Goal: Task Accomplishment & Management: Use online tool/utility

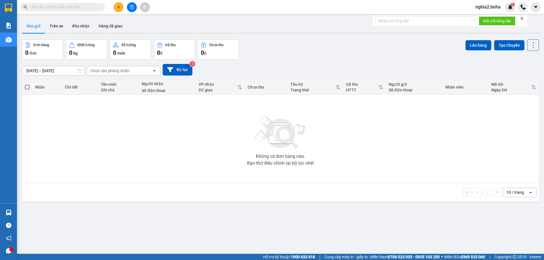
click at [84, 7] on input "text" at bounding box center [64, 7] width 67 height 6
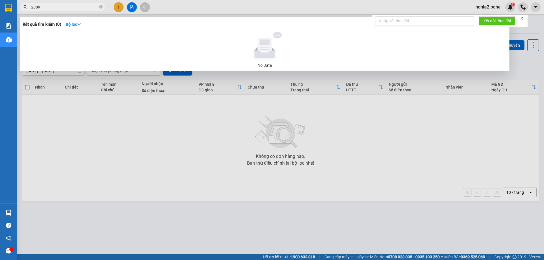
type input "2389"
click at [181, 158] on div at bounding box center [272, 130] width 544 height 260
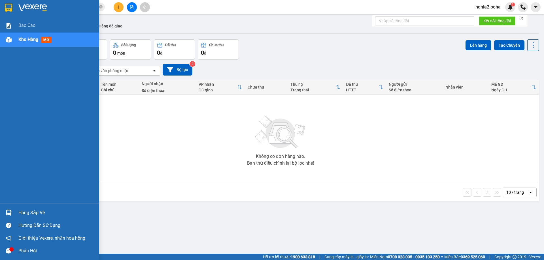
click at [11, 39] on img at bounding box center [9, 40] width 6 height 6
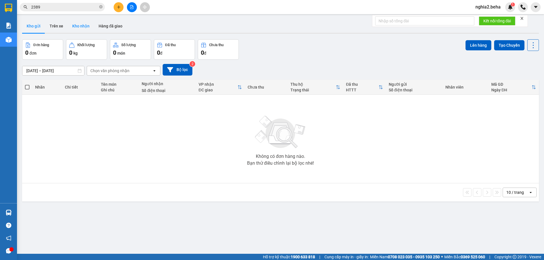
click at [71, 25] on button "Kho nhận" at bounding box center [81, 26] width 26 height 14
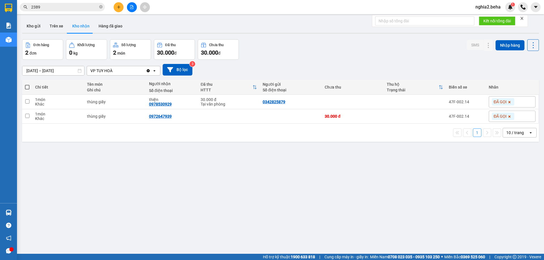
click at [132, 8] on icon "file-add" at bounding box center [131, 7] width 3 height 4
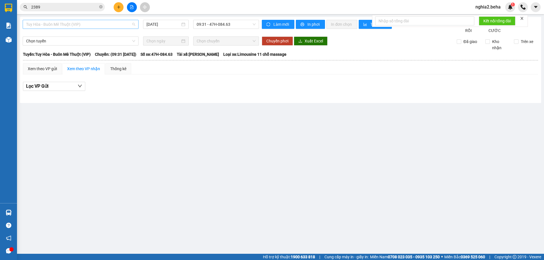
click at [95, 21] on span "Tuy Hòa - Buôn Mê Thuột (VIP)" at bounding box center [80, 24] width 109 height 8
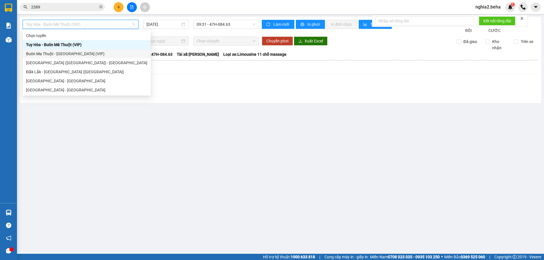
click at [78, 52] on div "Buôn Ma Thuột - [GEOGRAPHIC_DATA] (VIP)" at bounding box center [86, 54] width 121 height 6
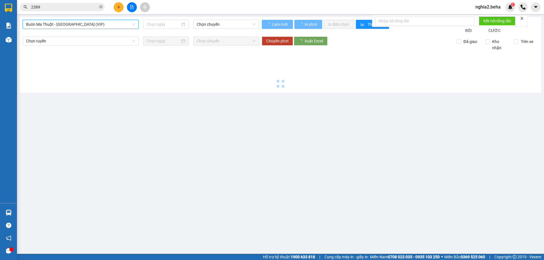
type input "[DATE]"
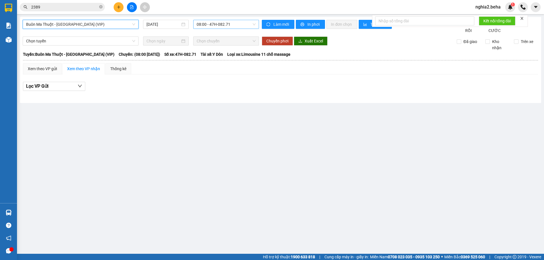
click at [216, 24] on span "08:00 - 47H-082.71" at bounding box center [226, 24] width 59 height 8
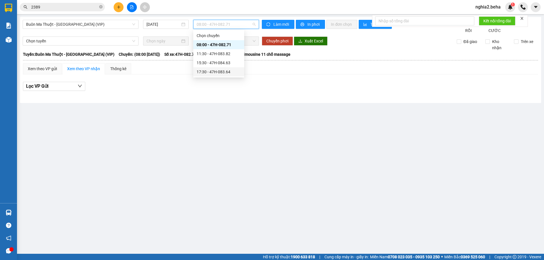
click at [212, 67] on div "17:30 - 47H-083.64" at bounding box center [218, 71] width 51 height 9
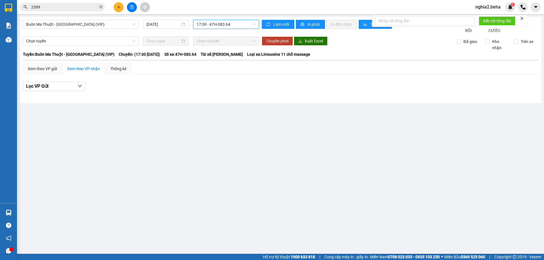
click at [229, 27] on span "17:30 - 47H-083.64" at bounding box center [226, 24] width 59 height 8
click at [210, 64] on div "15:30 - 47H-084.63" at bounding box center [219, 63] width 44 height 6
drag, startPoint x: 193, startPoint y: 130, endPoint x: 166, endPoint y: 144, distance: 30.1
click at [193, 130] on main "[GEOGRAPHIC_DATA] - [GEOGRAPHIC_DATA] (VIP) [DATE] 15:30 - 47H-084.63 Làm mới I…" at bounding box center [272, 127] width 544 height 254
